Goal: Register for event/course

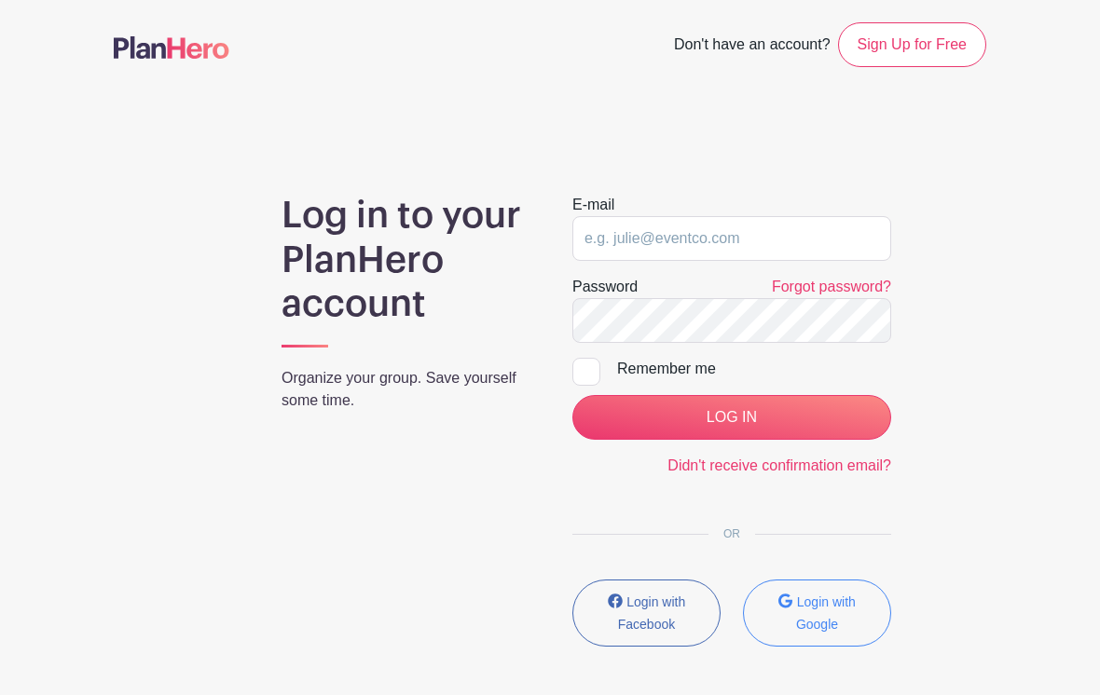
scroll to position [83, 0]
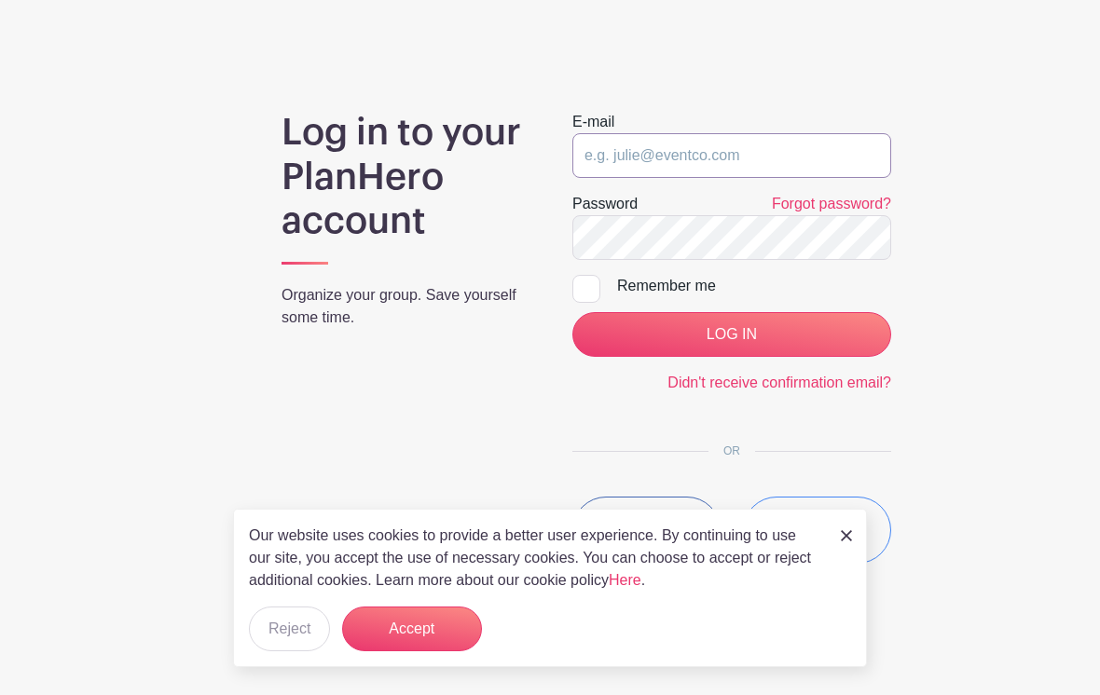
type input "[EMAIL_ADDRESS][DOMAIN_NAME]"
click at [731, 335] on input "LOG IN" at bounding box center [731, 334] width 319 height 45
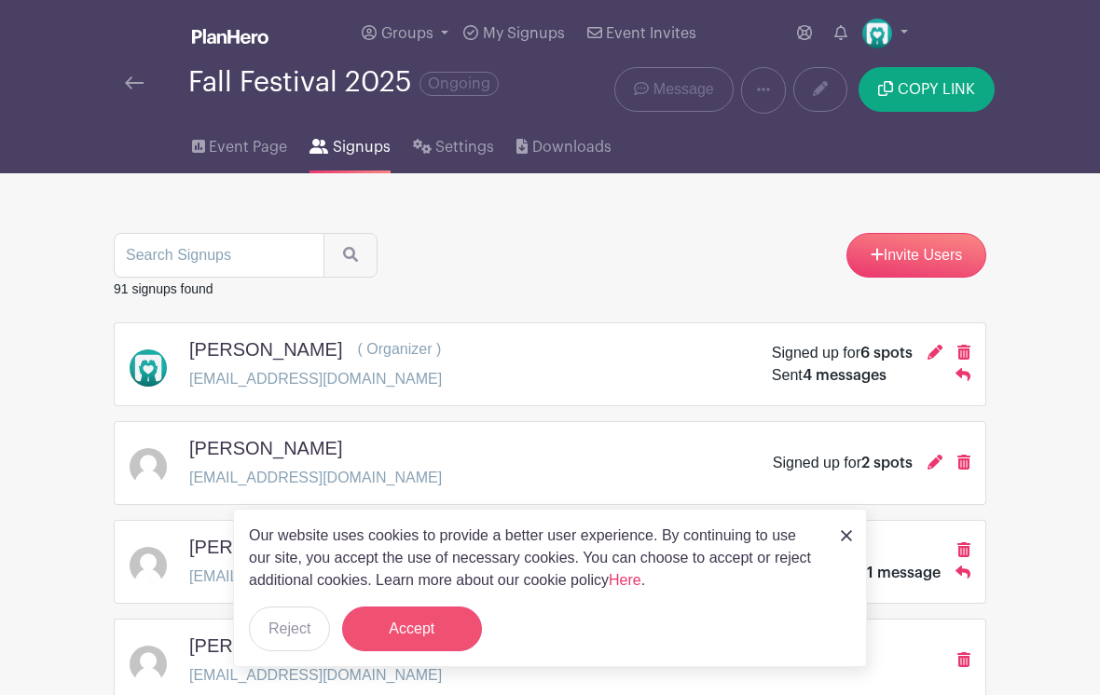
click at [392, 635] on button "Accept" at bounding box center [412, 629] width 140 height 45
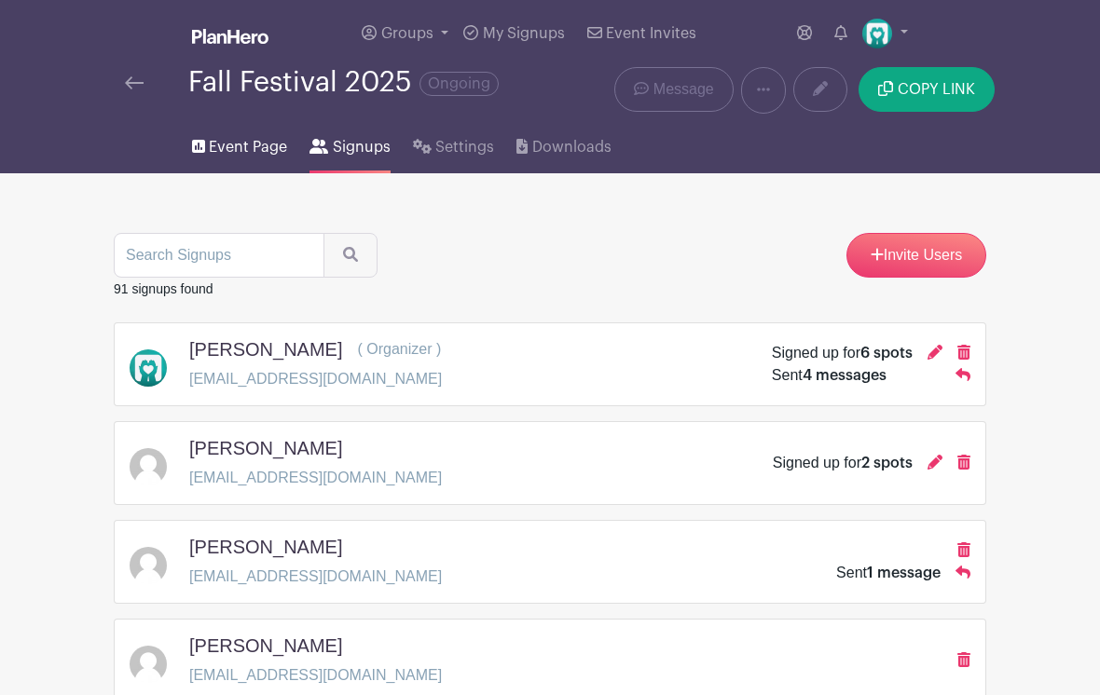
click at [254, 144] on span "Event Page" at bounding box center [248, 147] width 78 height 22
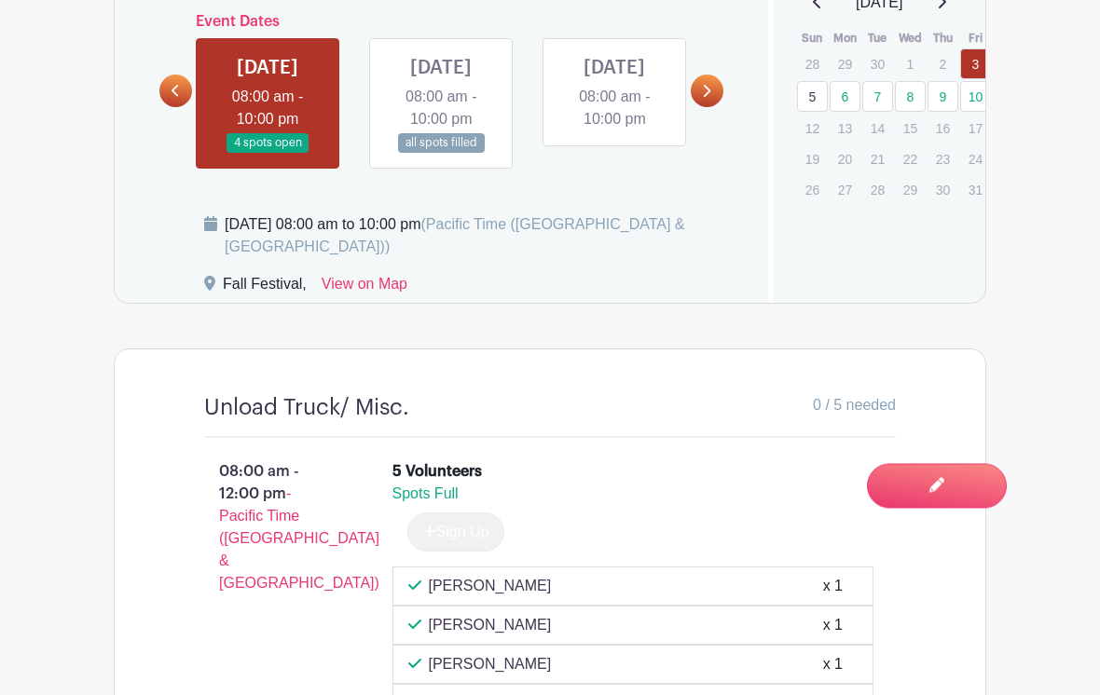
scroll to position [1118, 0]
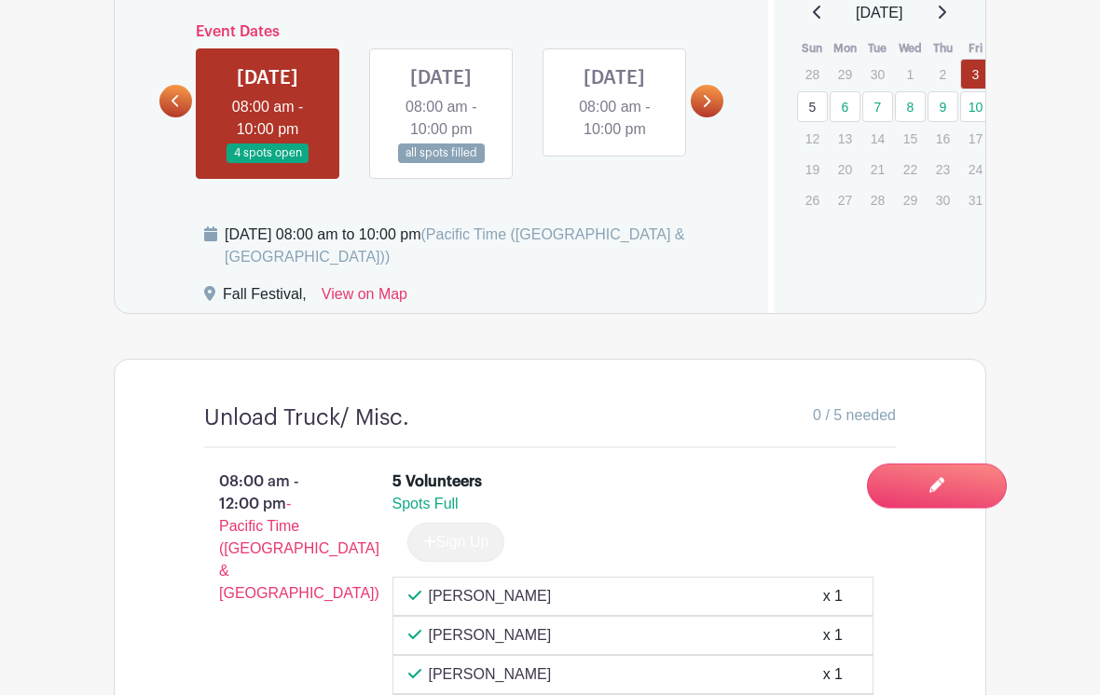
click at [720, 103] on link at bounding box center [707, 102] width 33 height 33
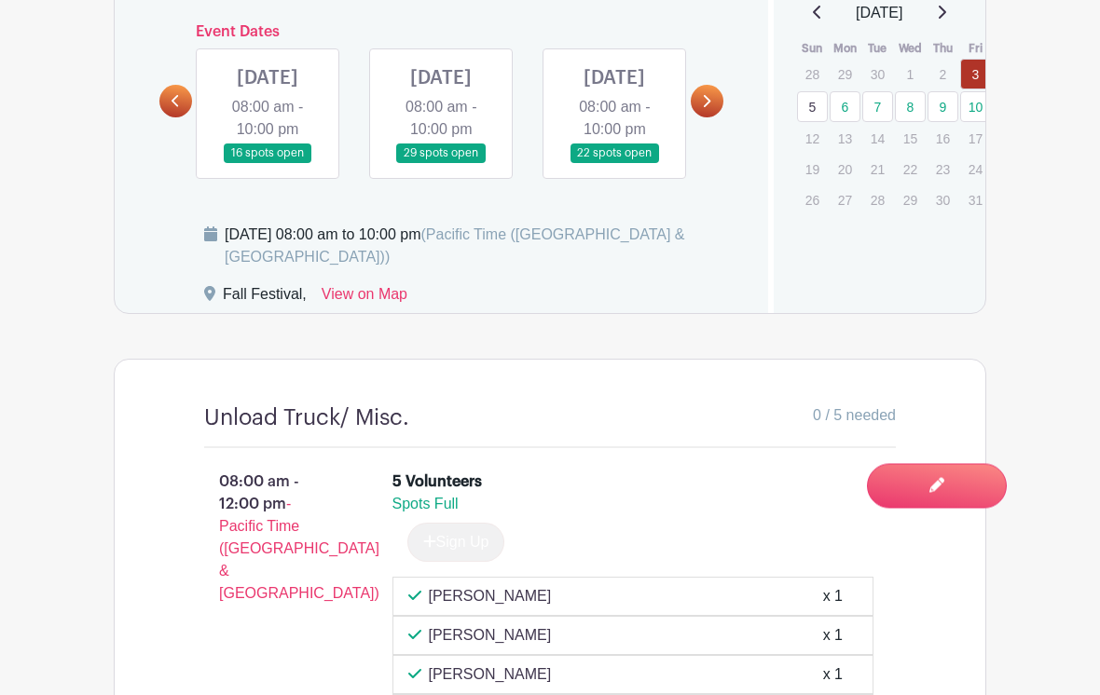
scroll to position [1118, 0]
click at [268, 163] on link at bounding box center [268, 163] width 0 height 0
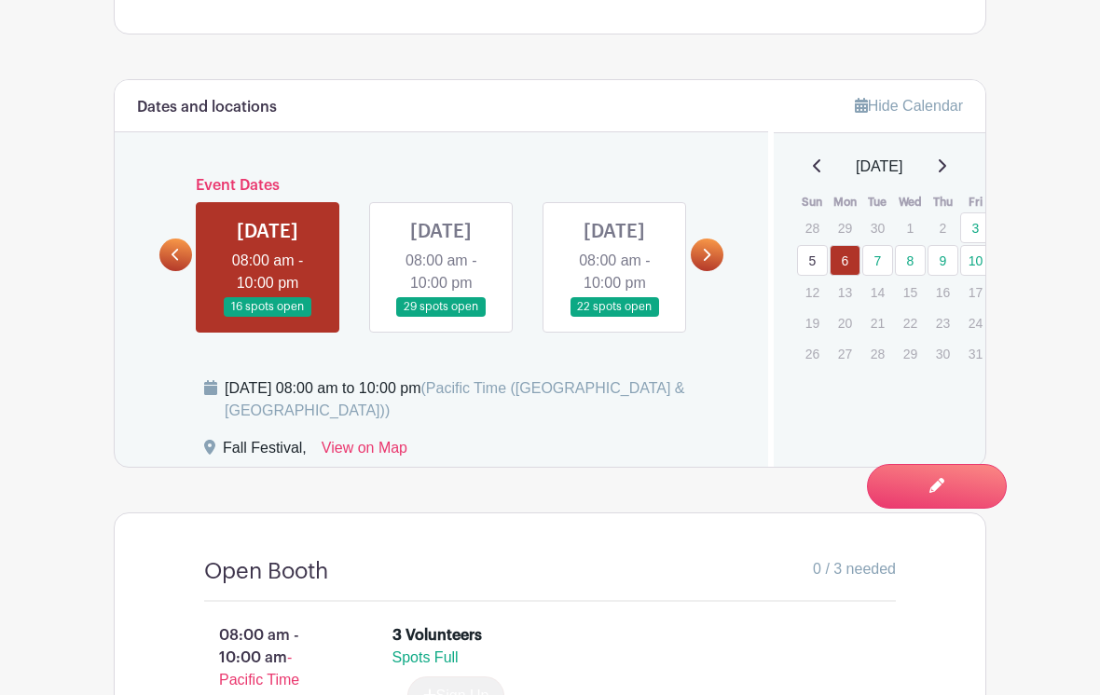
scroll to position [966, 0]
click at [441, 316] on link at bounding box center [441, 316] width 0 height 0
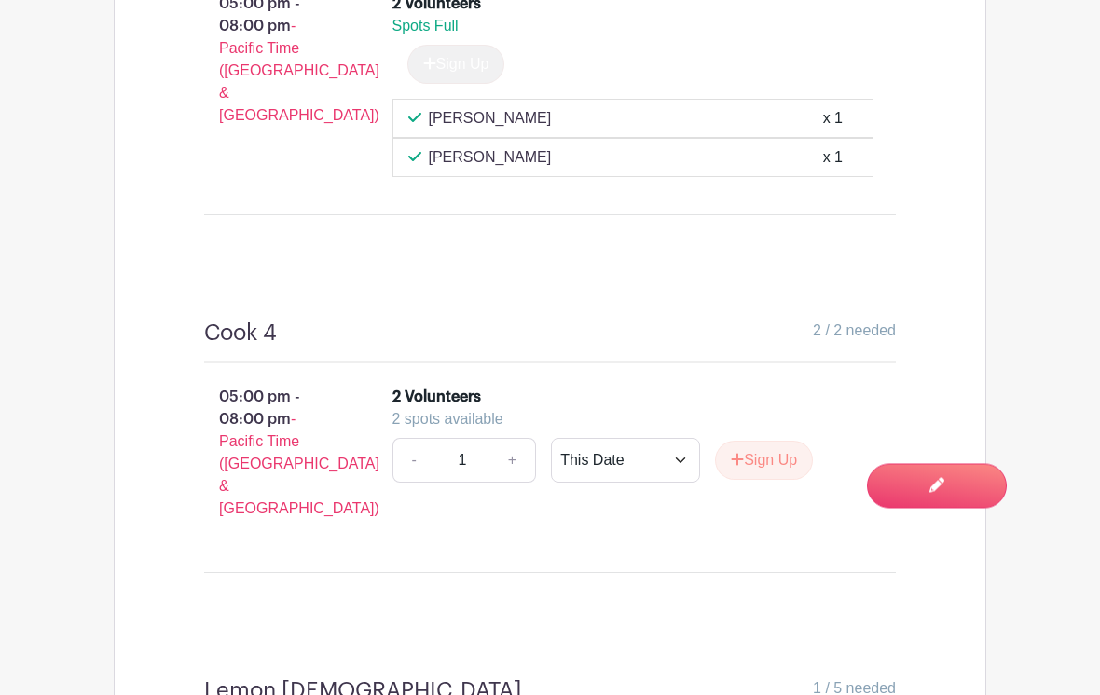
scroll to position [6189, 0]
click at [762, 441] on button "Sign Up" at bounding box center [764, 460] width 98 height 39
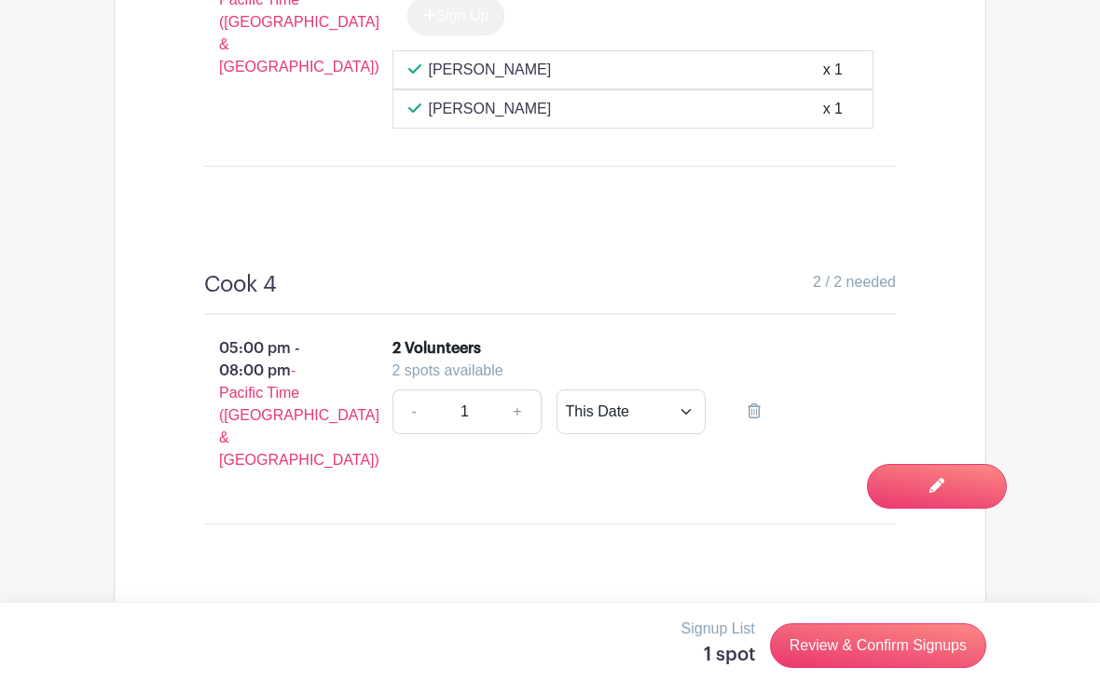
scroll to position [6236, 0]
click at [866, 659] on link "Review & Confirm Signups" at bounding box center [878, 646] width 216 height 45
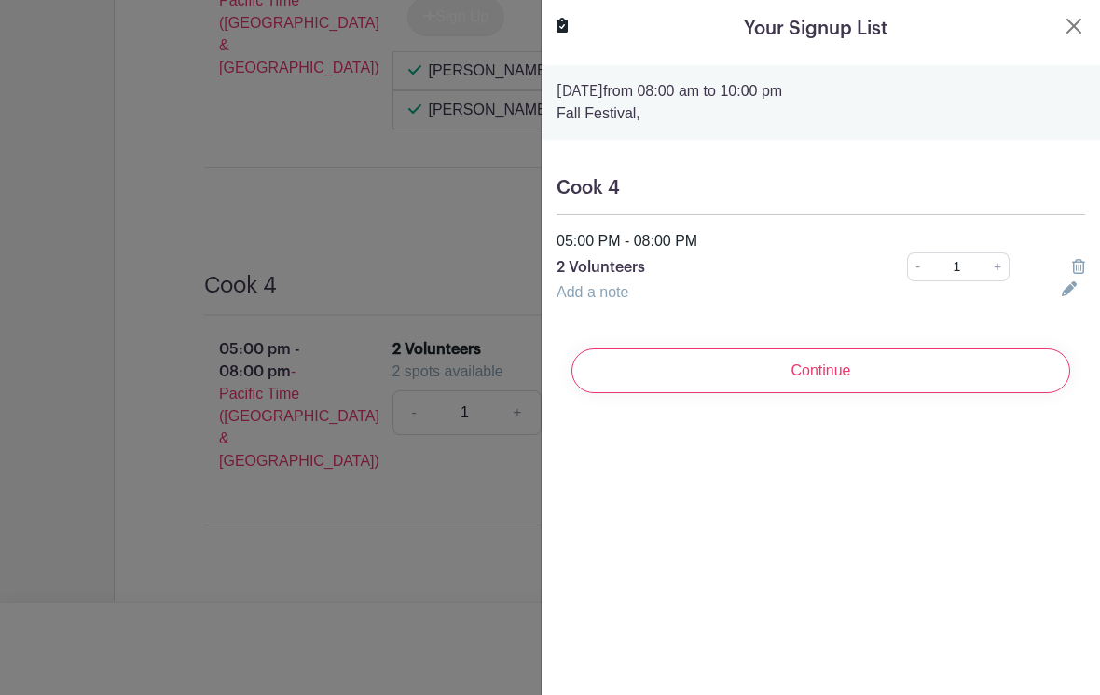
click at [478, 339] on div at bounding box center [550, 347] width 1100 height 695
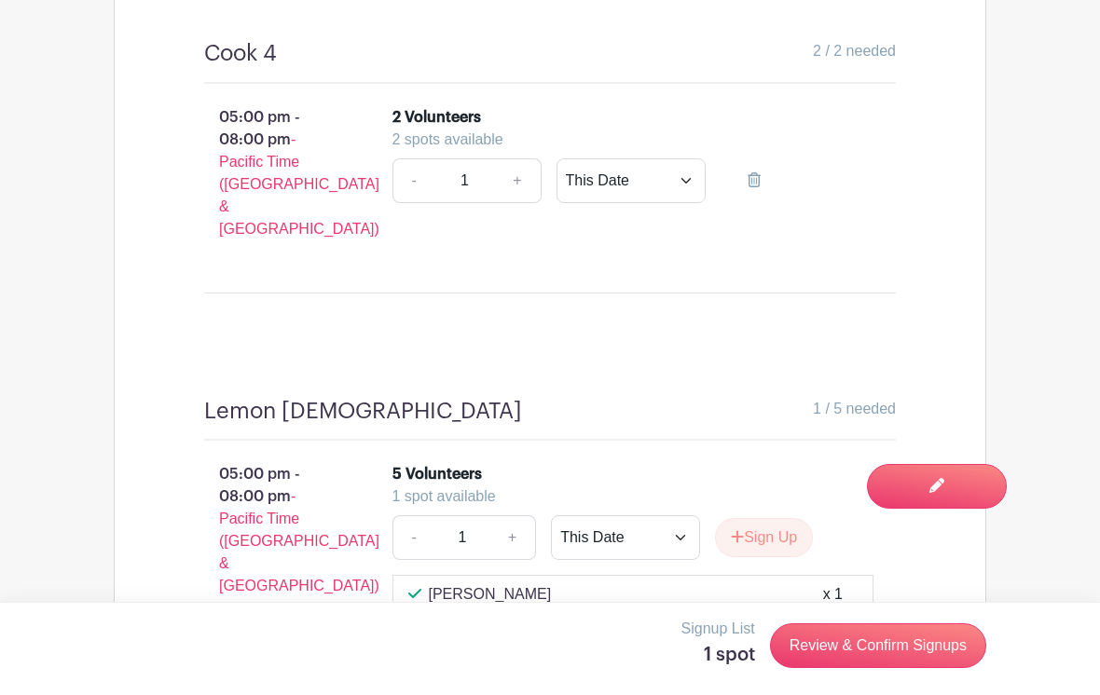
scroll to position [6468, 0]
click at [777, 519] on button "Sign Up" at bounding box center [764, 538] width 98 height 39
click at [848, 667] on link "Review & Confirm Signups" at bounding box center [878, 646] width 216 height 45
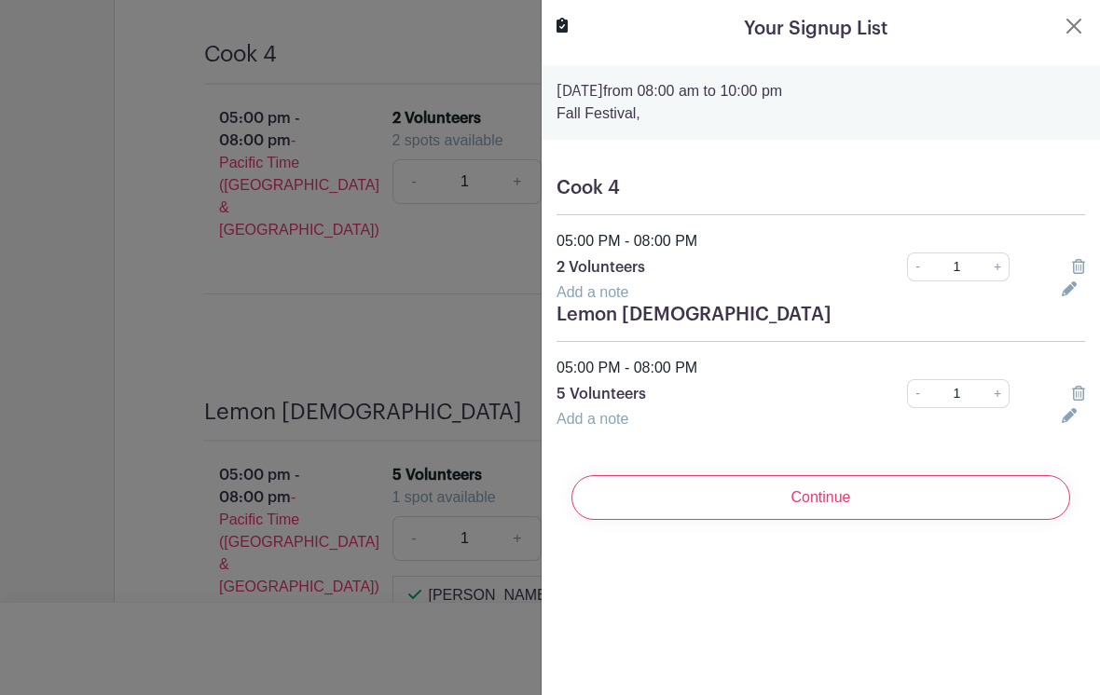
click at [1064, 293] on icon at bounding box center [1069, 288] width 15 height 15
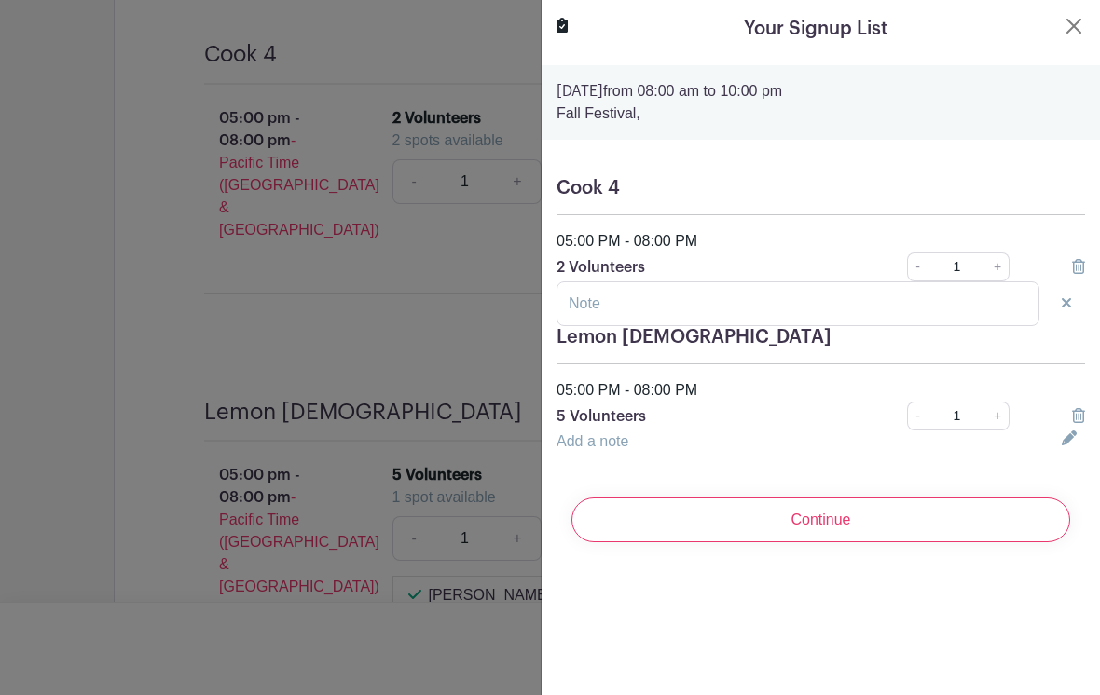
click at [1073, 265] on icon at bounding box center [1078, 266] width 13 height 15
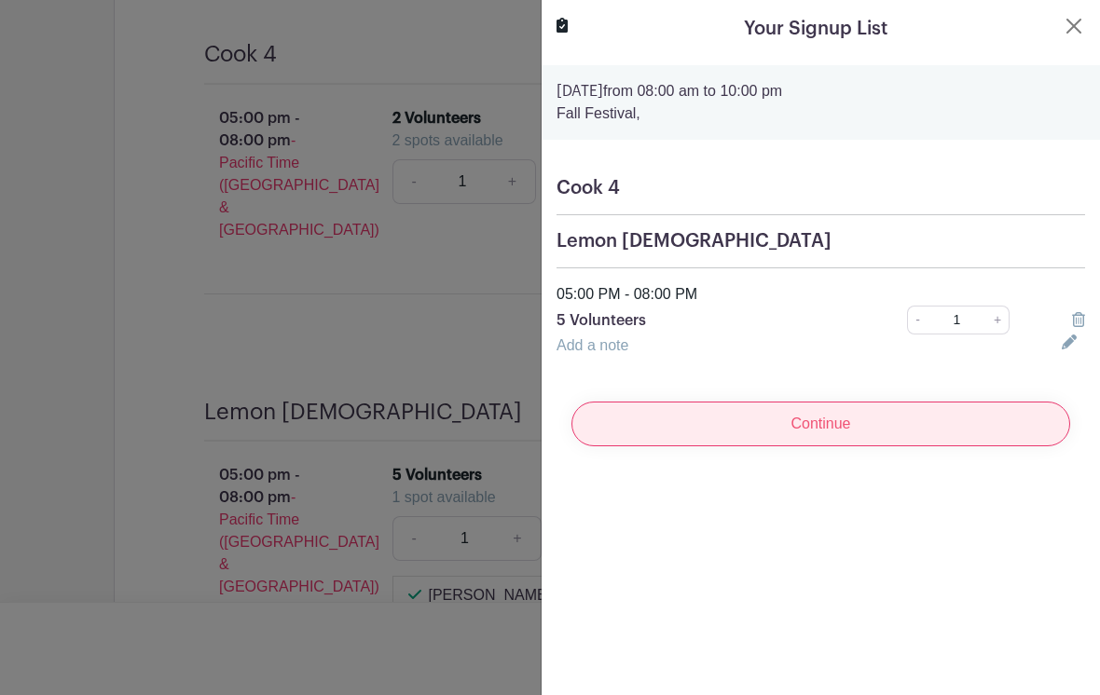
click at [848, 429] on input "Continue" at bounding box center [820, 424] width 499 height 45
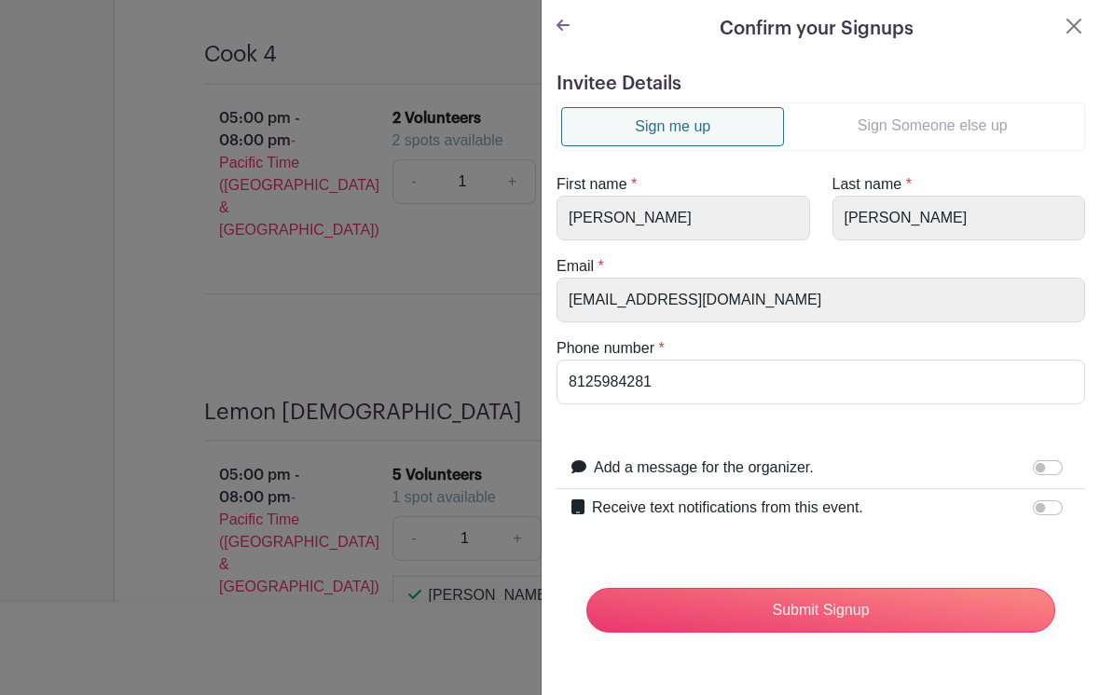
click at [913, 128] on link "Sign Someone else up" at bounding box center [932, 125] width 296 height 37
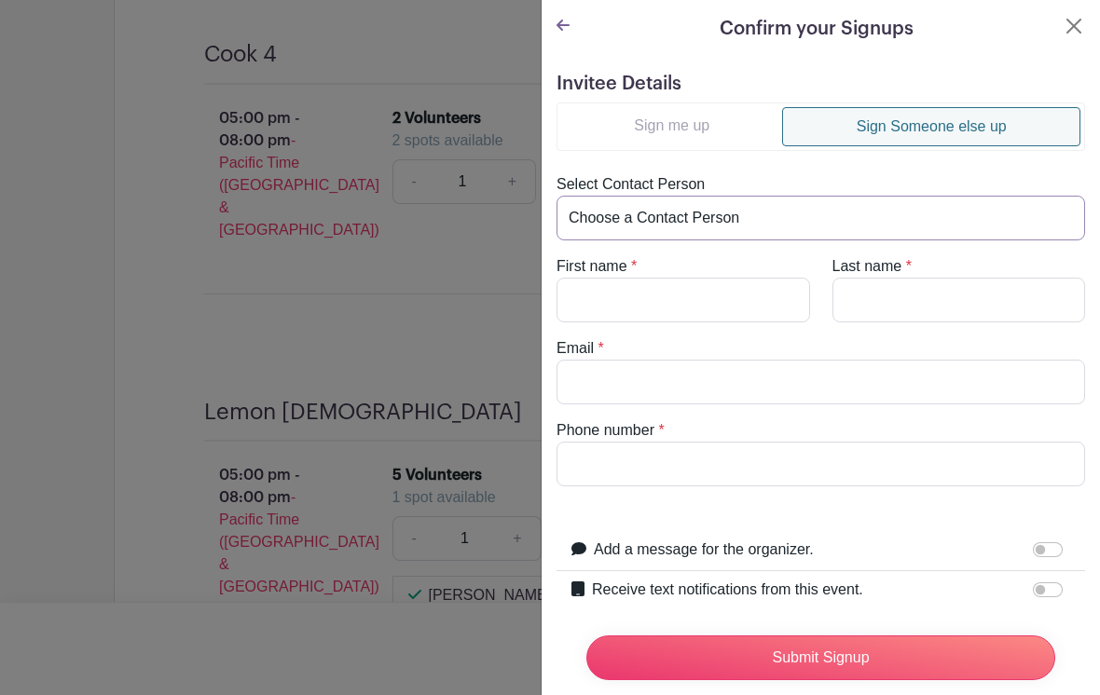
click at [716, 211] on select "Choose a Contact Person Abbey Stokes (abagailstokes6@gmail.com) Aj Littlepage (…" at bounding box center [820, 218] width 528 height 45
click at [658, 295] on input "First name" at bounding box center [683, 300] width 254 height 45
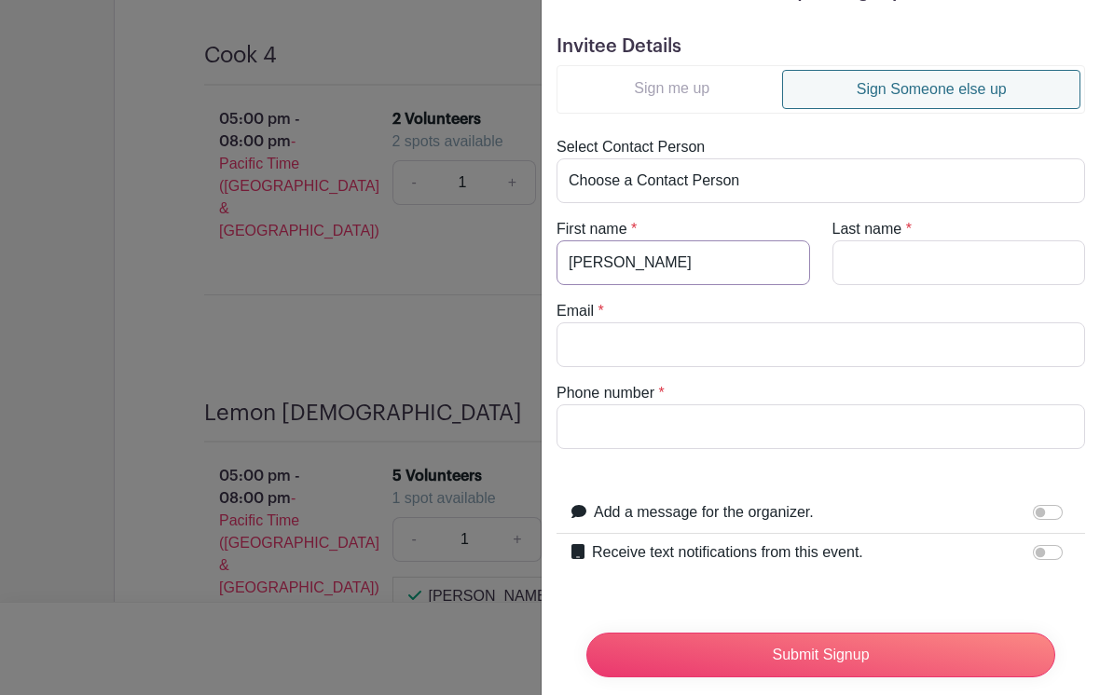
scroll to position [35, 0]
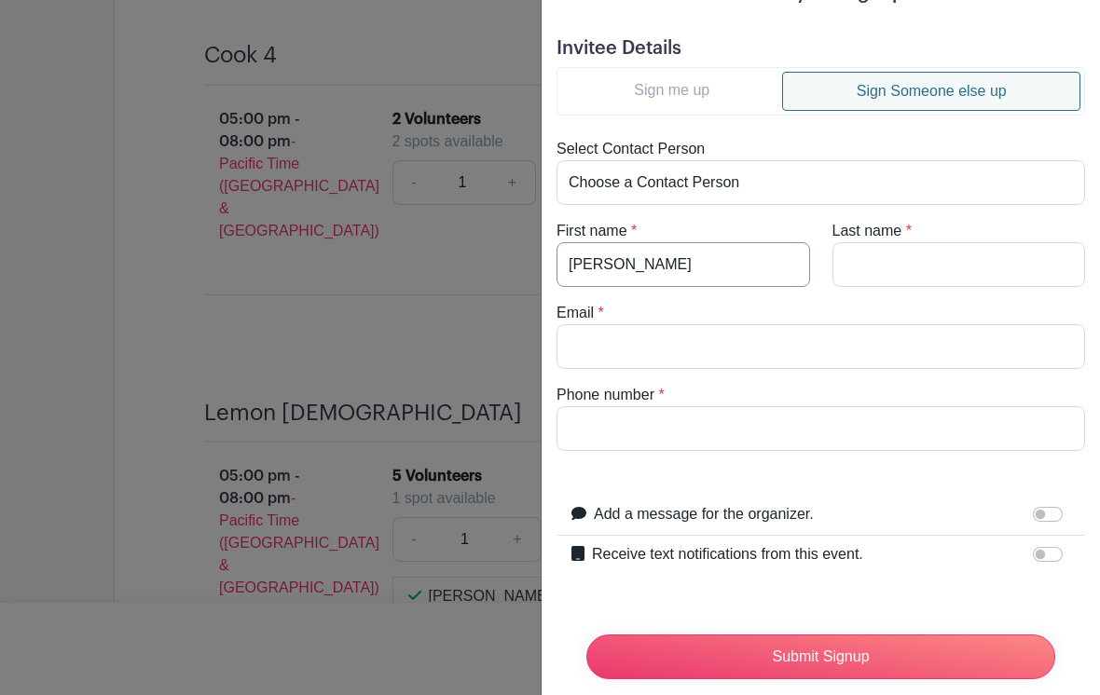
type input "Gloria"
click at [916, 258] on input "Last name" at bounding box center [959, 264] width 254 height 45
type input "Stepro"
click at [304, 541] on div at bounding box center [550, 347] width 1100 height 695
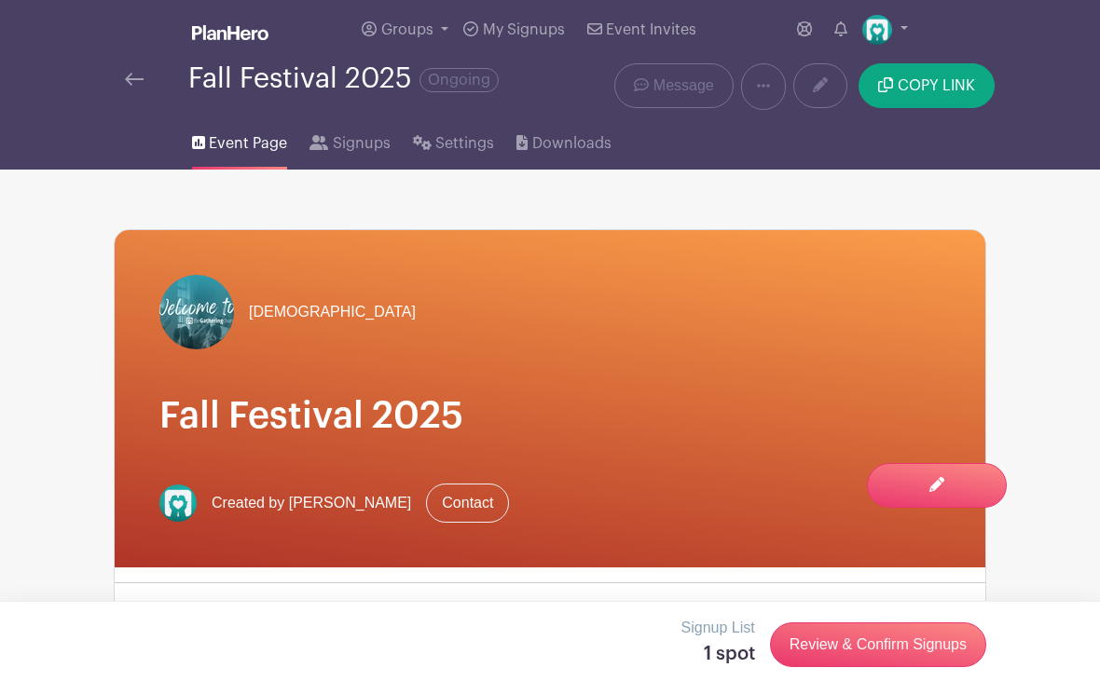
scroll to position [2, 0]
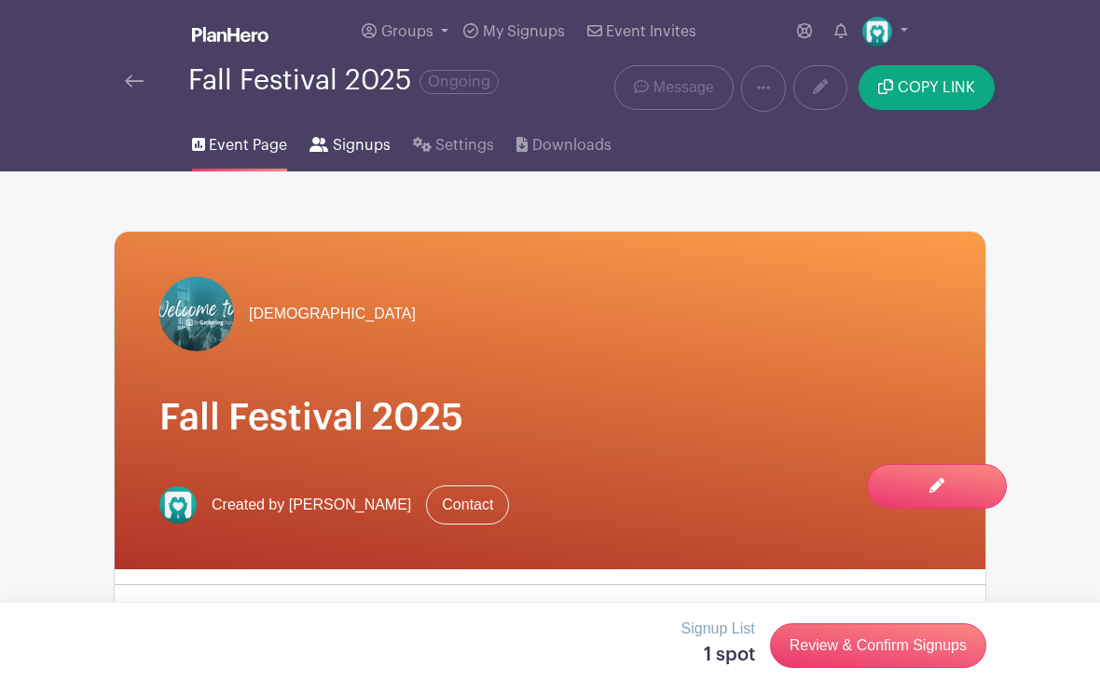
click at [361, 143] on span "Signups" at bounding box center [362, 145] width 58 height 22
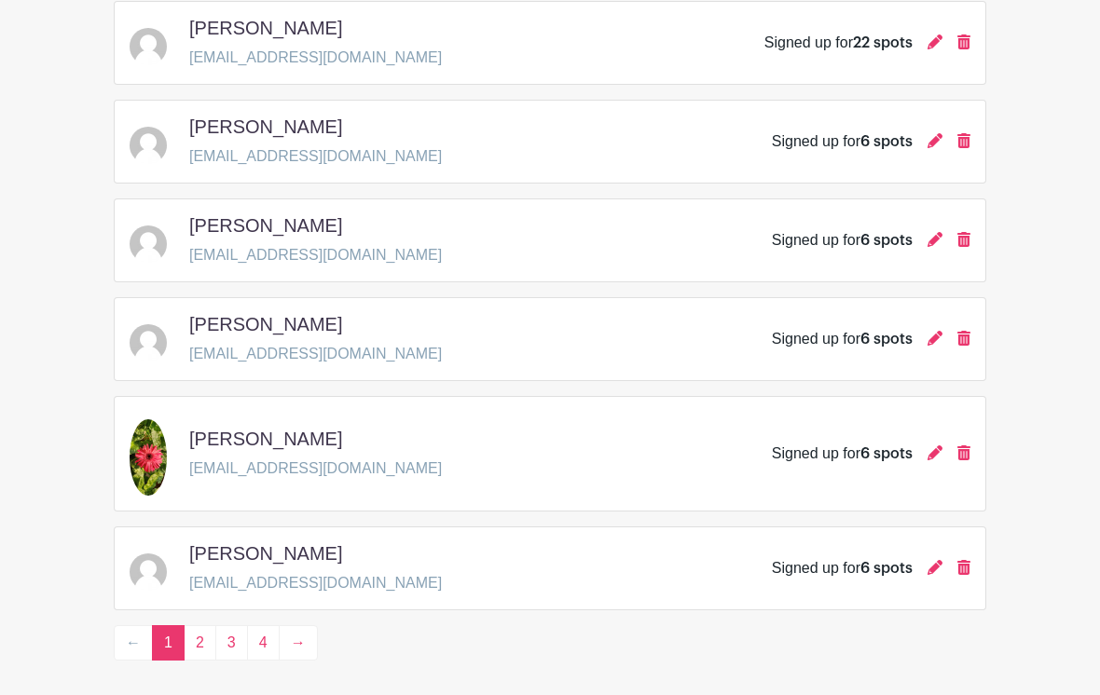
scroll to position [2748, 0]
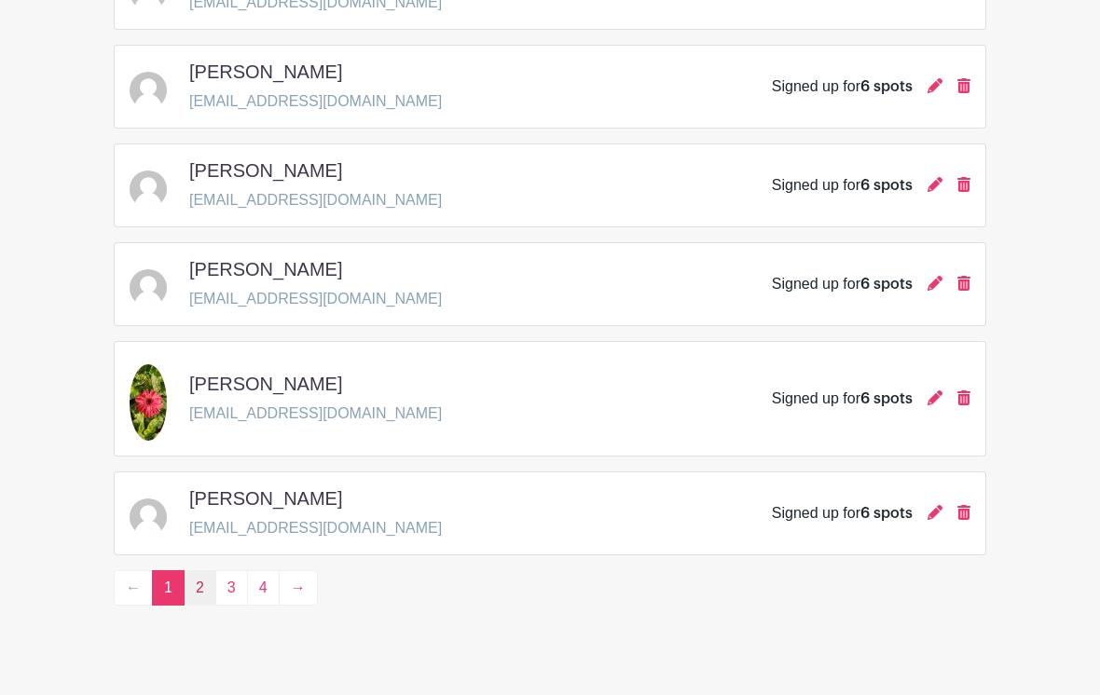
click at [209, 585] on link "2" at bounding box center [200, 587] width 33 height 35
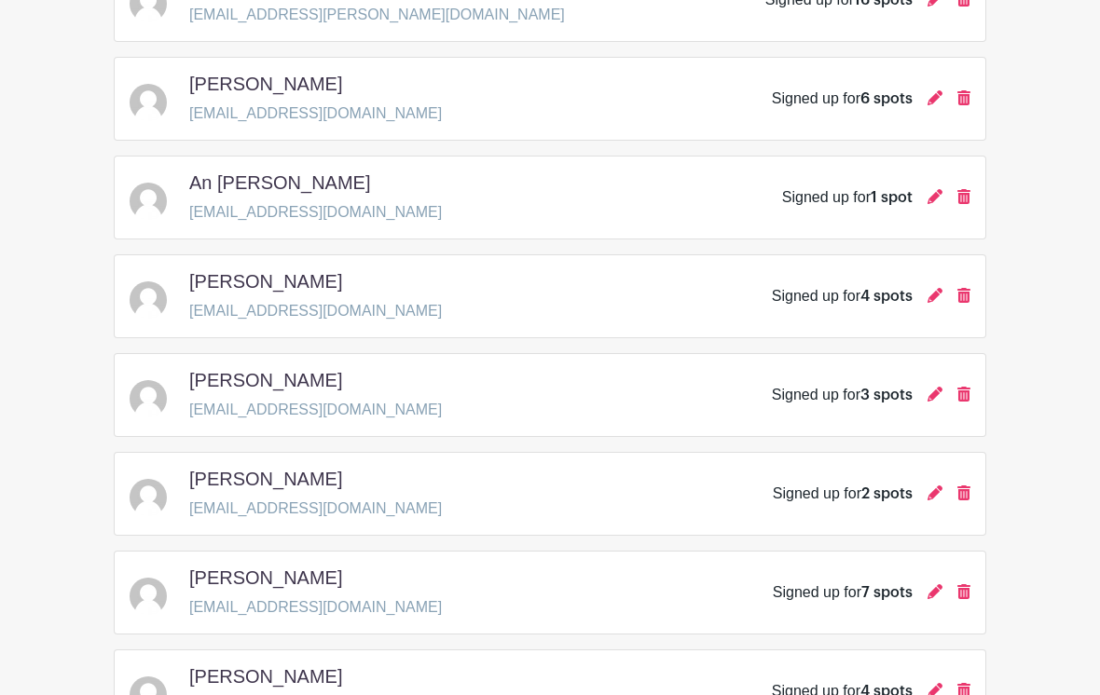
scroll to position [2716, 0]
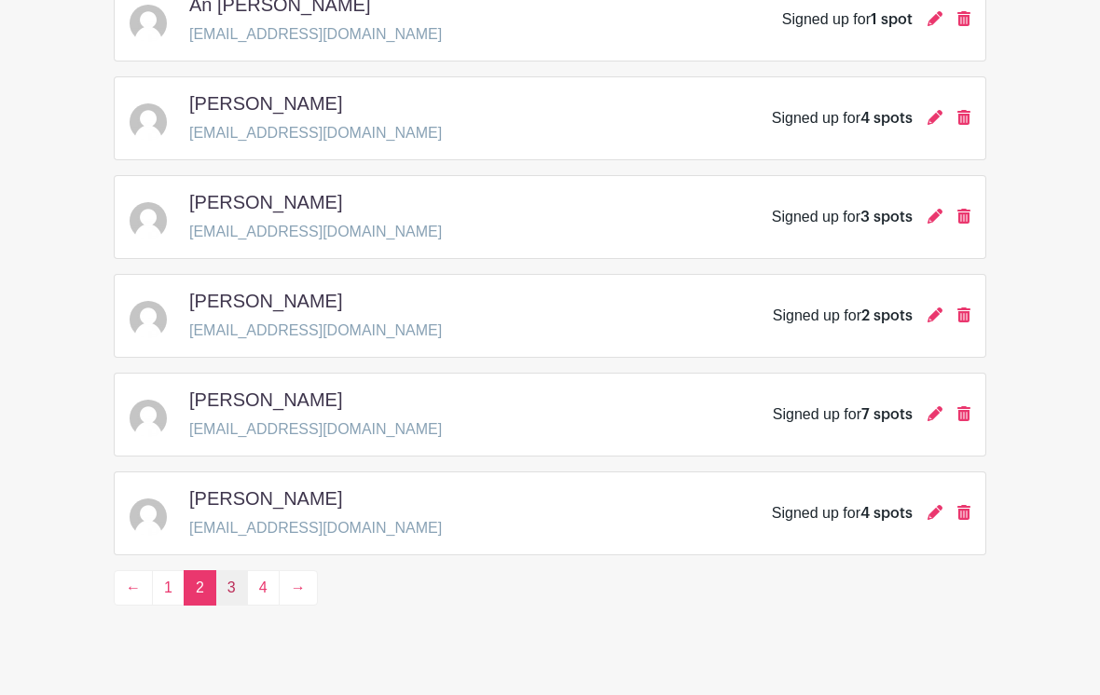
click at [229, 591] on link "3" at bounding box center [231, 587] width 33 height 35
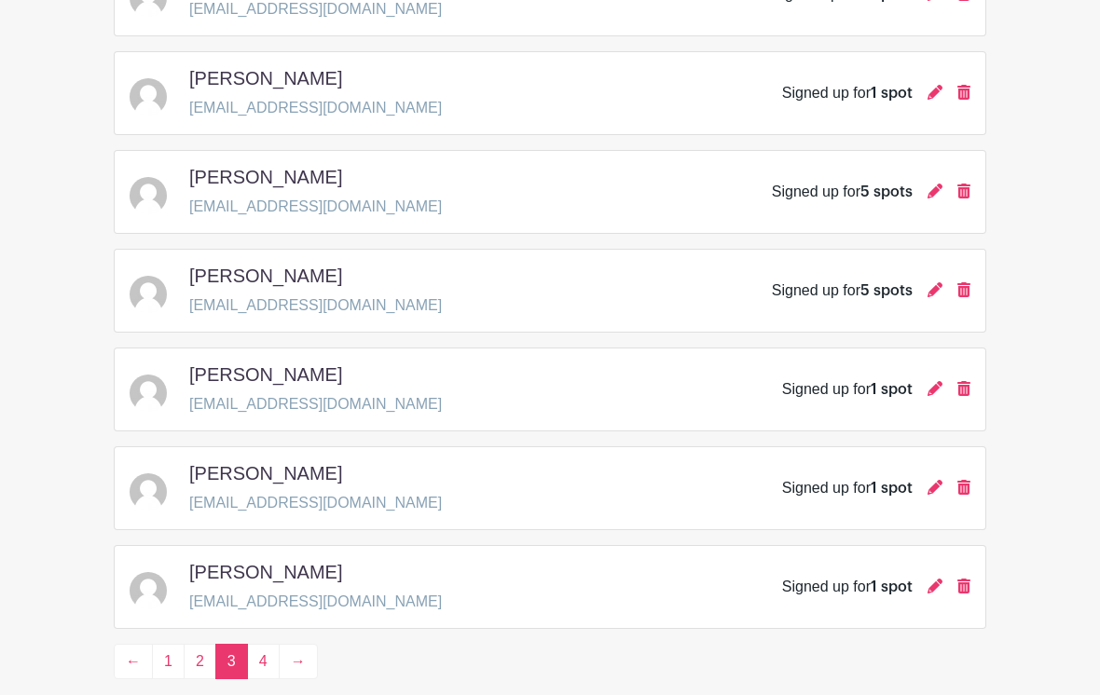
scroll to position [2716, 0]
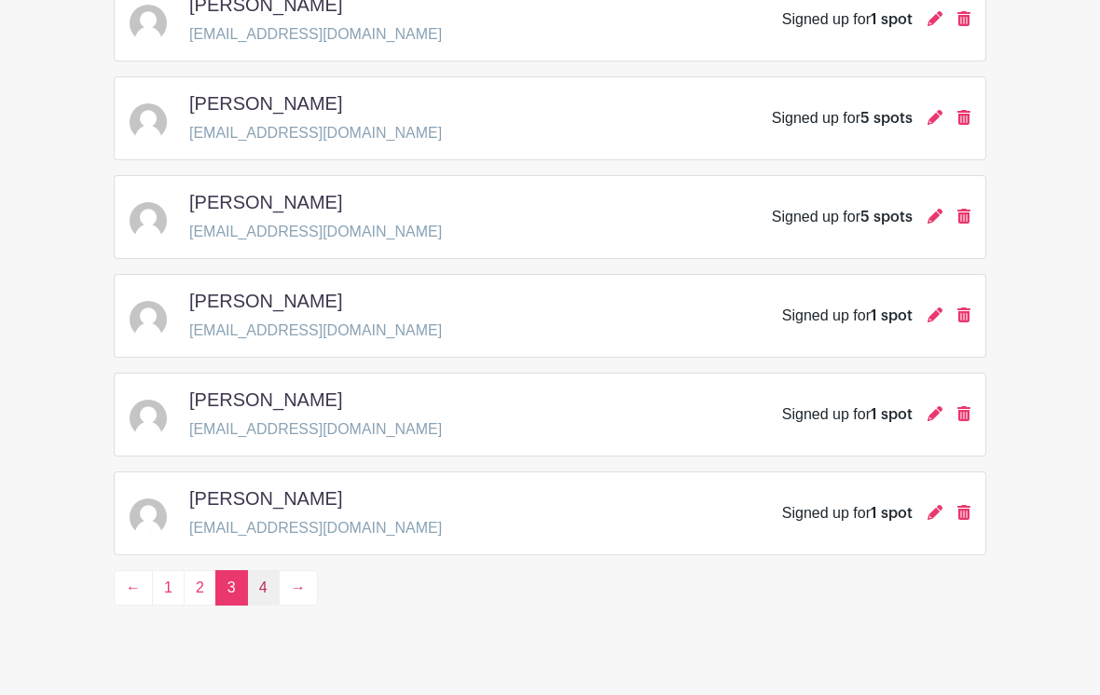
click at [263, 591] on link "4" at bounding box center [263, 587] width 33 height 35
